Goal: Information Seeking & Learning: Learn about a topic

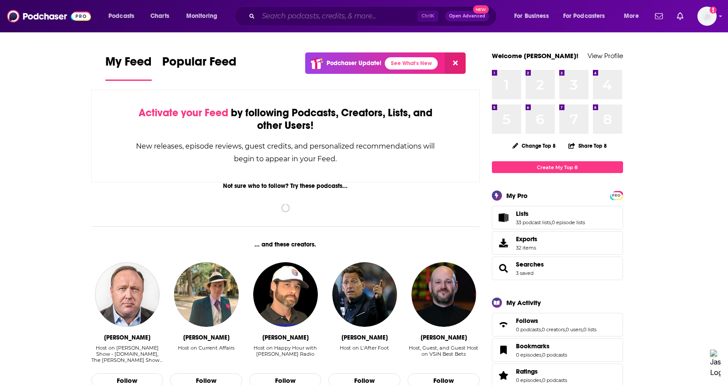
click at [335, 21] on input "Search podcasts, credits, & more..." at bounding box center [337, 16] width 159 height 14
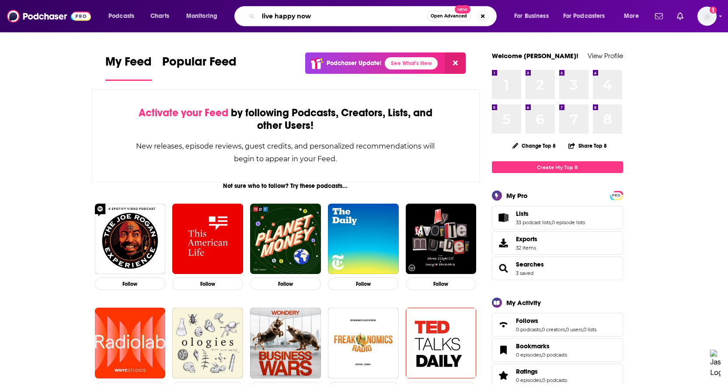
type input "live happy now"
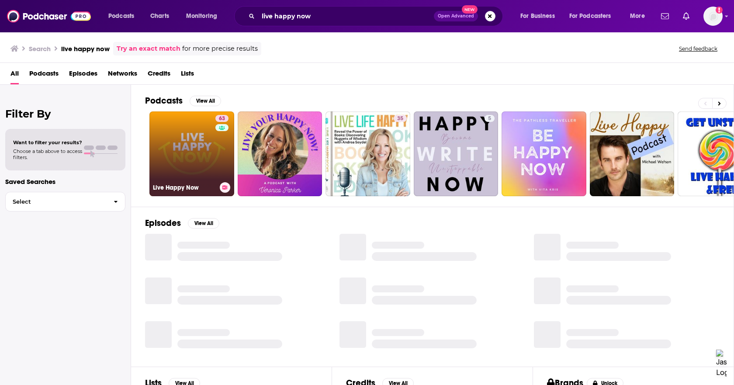
click at [177, 138] on link "63 Live Happy Now" at bounding box center [191, 153] width 85 height 85
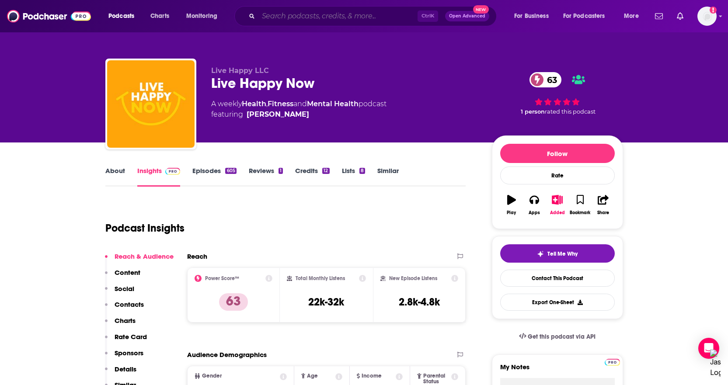
click at [284, 16] on input "Search podcasts, credits, & more..." at bounding box center [337, 16] width 159 height 14
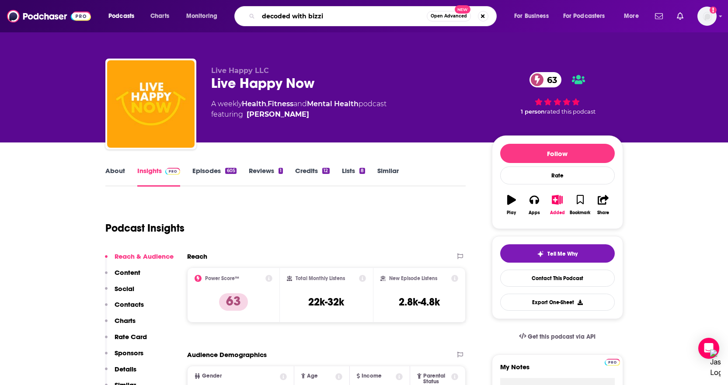
type input "decoded with [PERSON_NAME]"
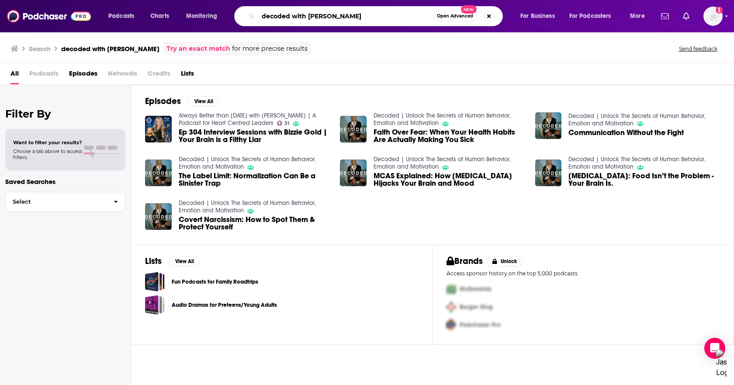
drag, startPoint x: 334, startPoint y: 14, endPoint x: 289, endPoint y: 16, distance: 45.1
click at [289, 16] on input "decoded with [PERSON_NAME]" at bounding box center [345, 16] width 175 height 14
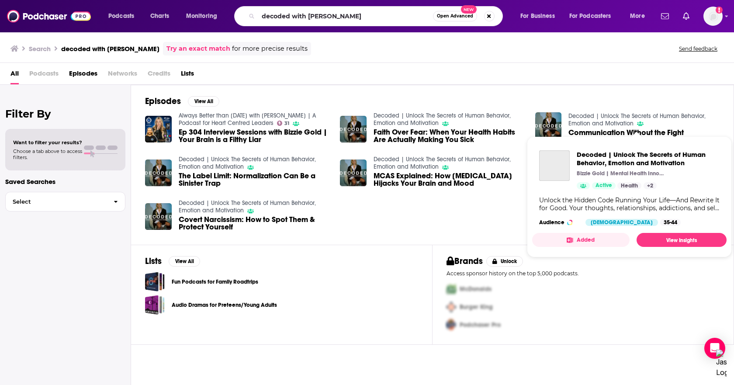
click at [617, 117] on link "Decoded | Unlock The Secrets of Human Behavior, Emotion and Motivation" at bounding box center [637, 119] width 137 height 15
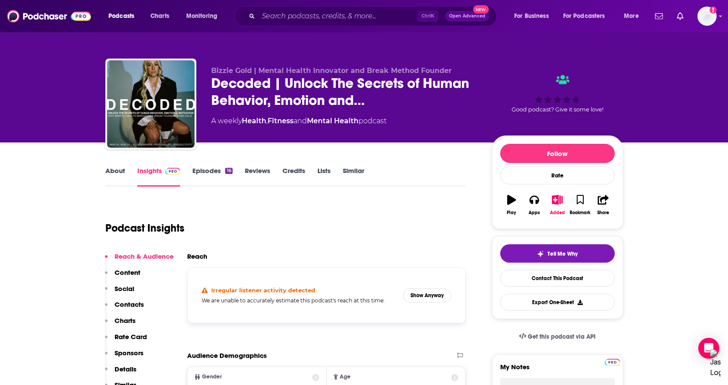
click at [117, 170] on link "About" at bounding box center [115, 176] width 20 height 20
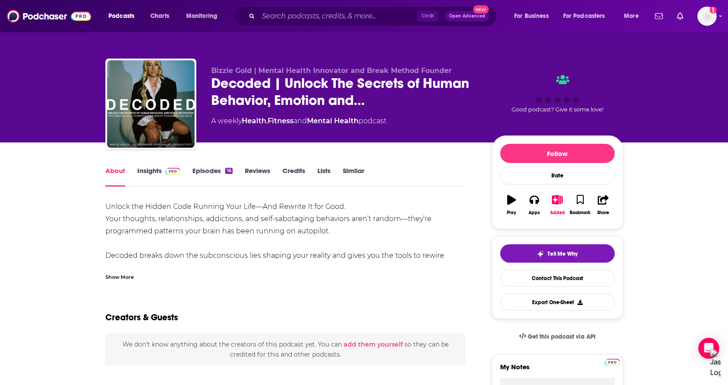
click at [162, 171] on span at bounding box center [171, 170] width 19 height 8
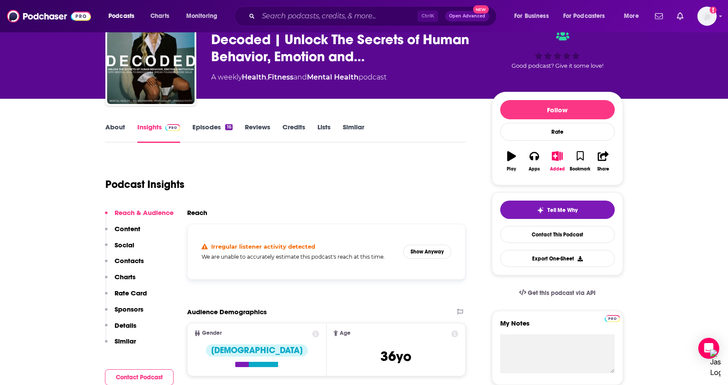
scroll to position [87, 0]
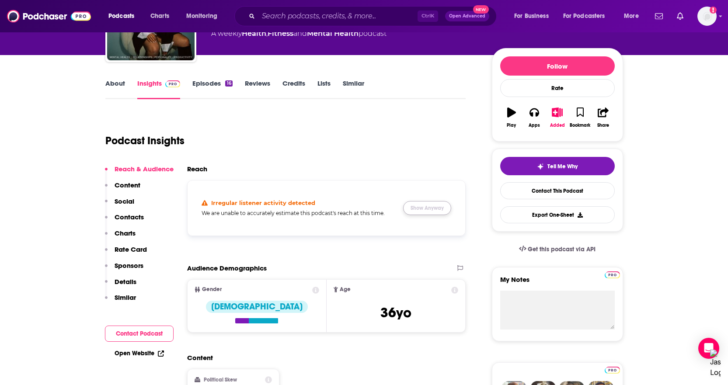
click at [430, 209] on button "Show Anyway" at bounding box center [427, 208] width 48 height 14
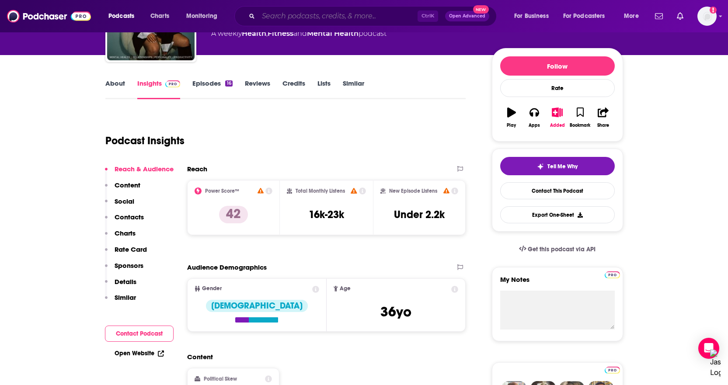
click at [297, 12] on input "Search podcasts, credits, & more..." at bounding box center [337, 16] width 159 height 14
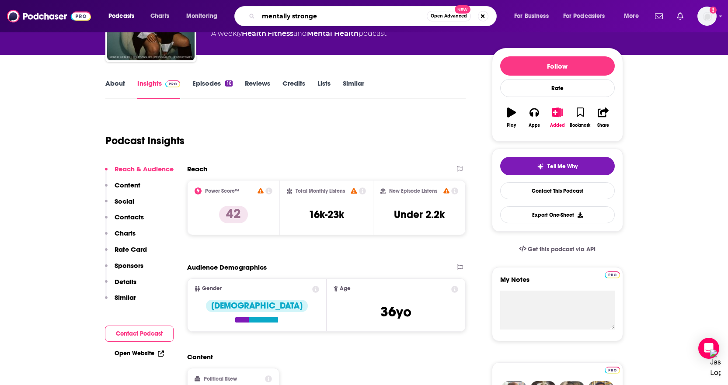
type input "mentally stronger"
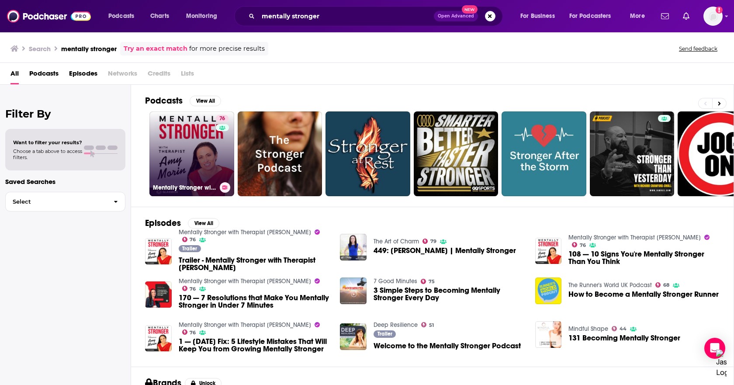
click at [195, 164] on link "76 Mentally Stronger with Therapist [PERSON_NAME]" at bounding box center [191, 153] width 85 height 85
